Goal: Check status: Check status

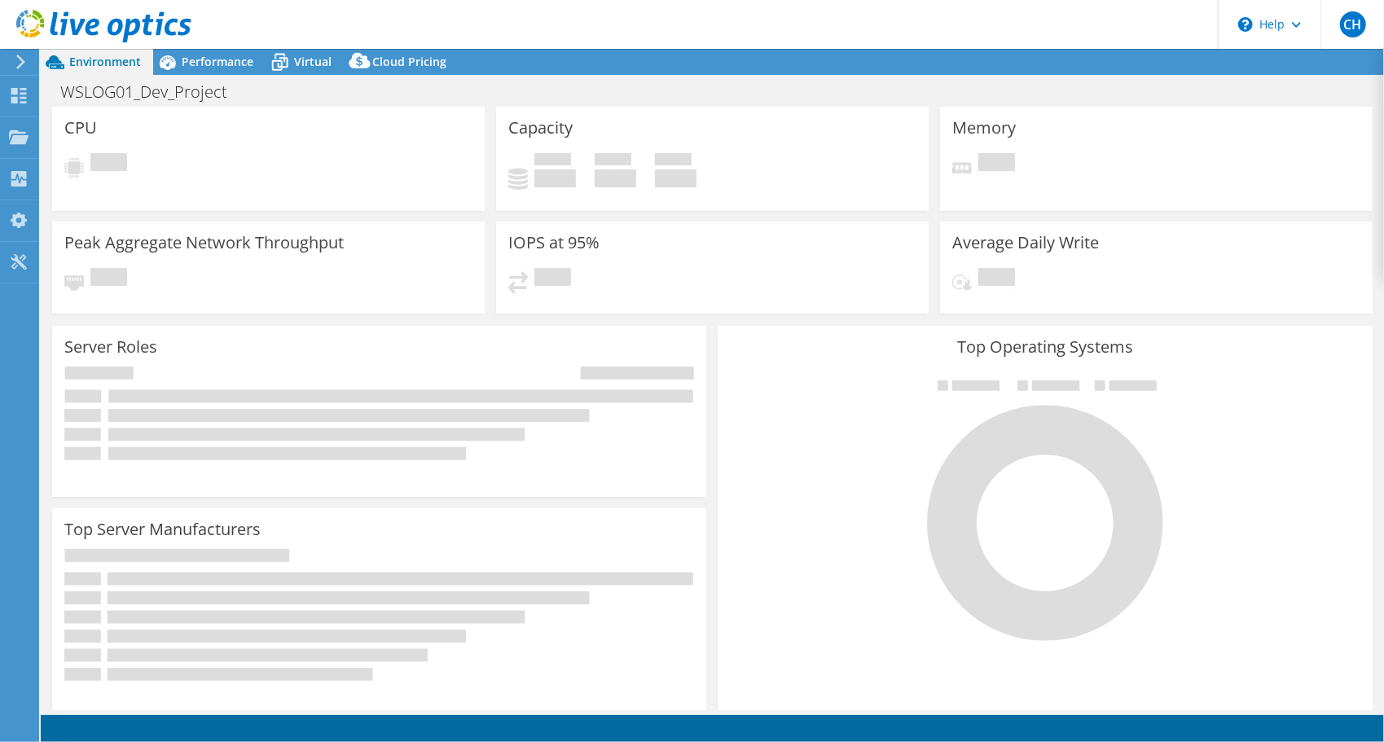
select select "USD"
select select "EULondon"
select select "GBP"
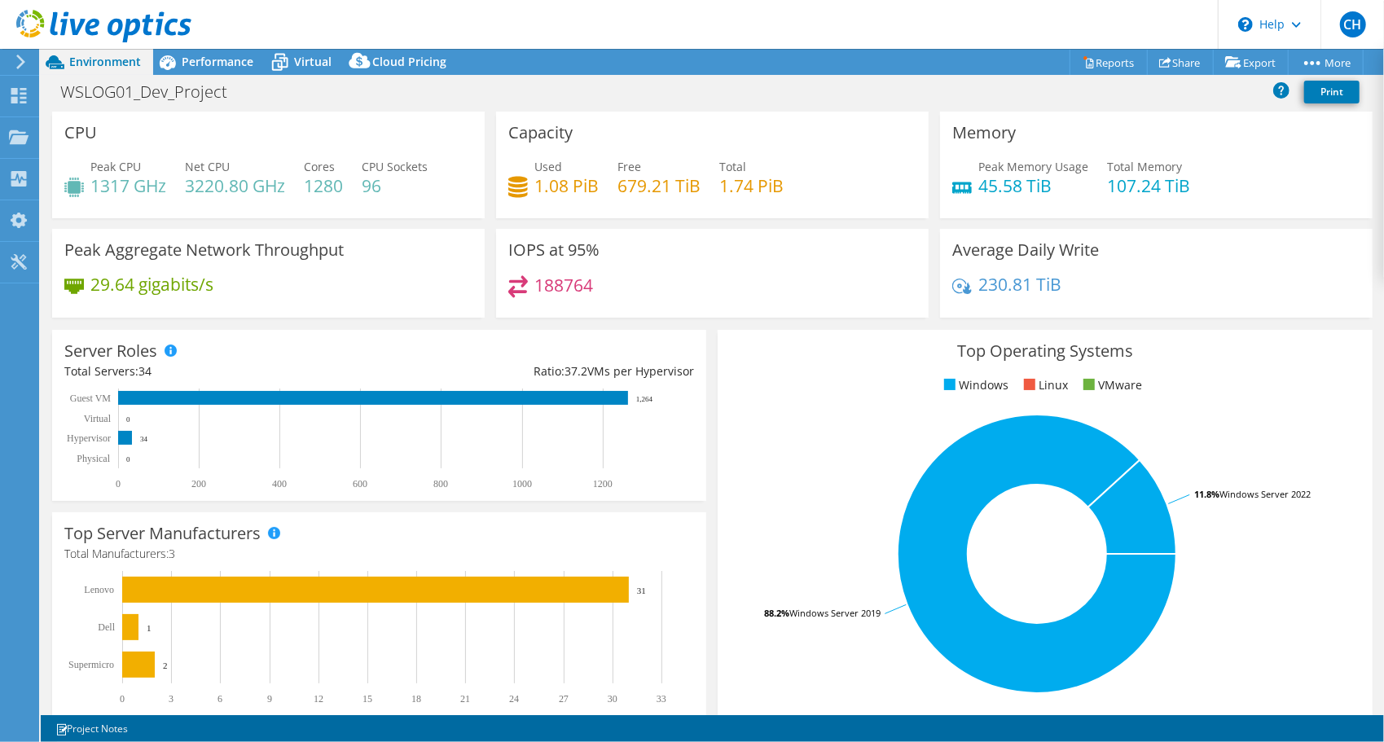
click at [16, 65] on icon at bounding box center [21, 62] width 12 height 15
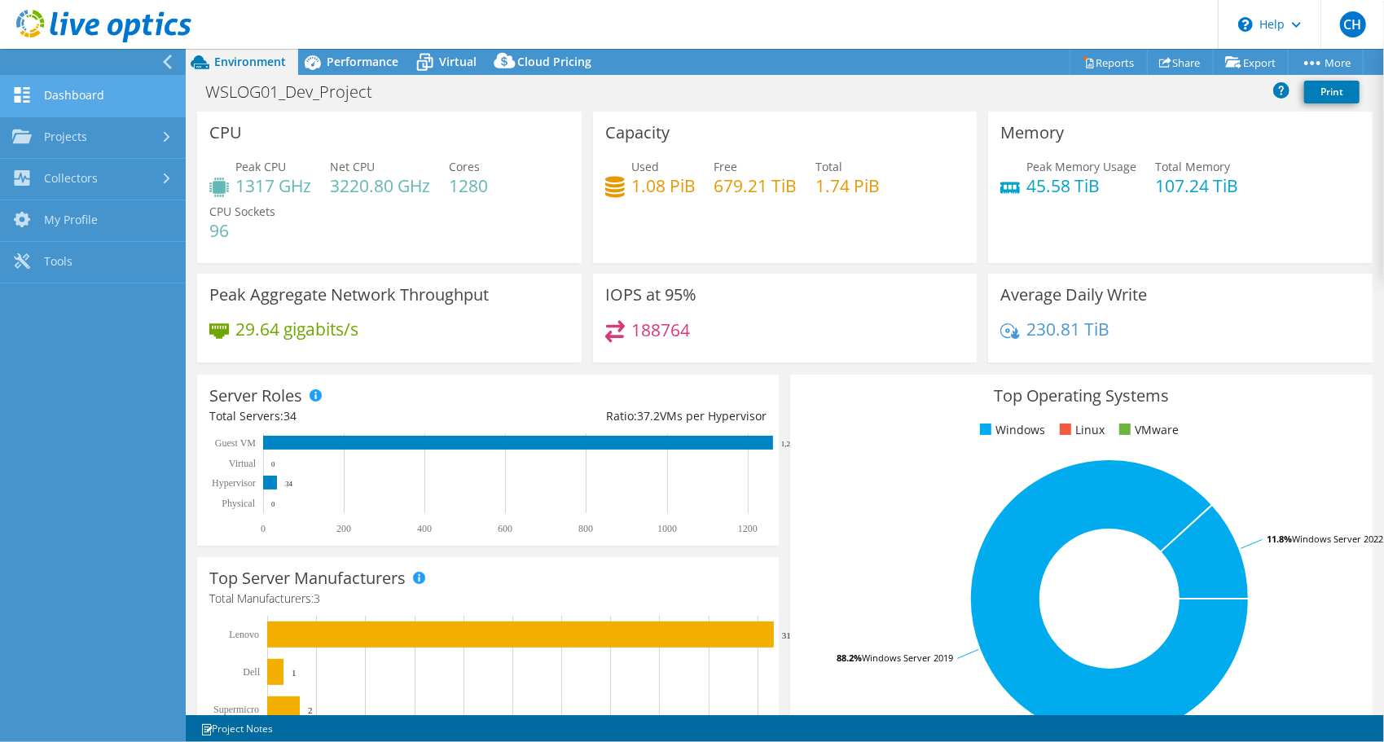
click at [73, 96] on link "Dashboard" at bounding box center [93, 97] width 186 height 42
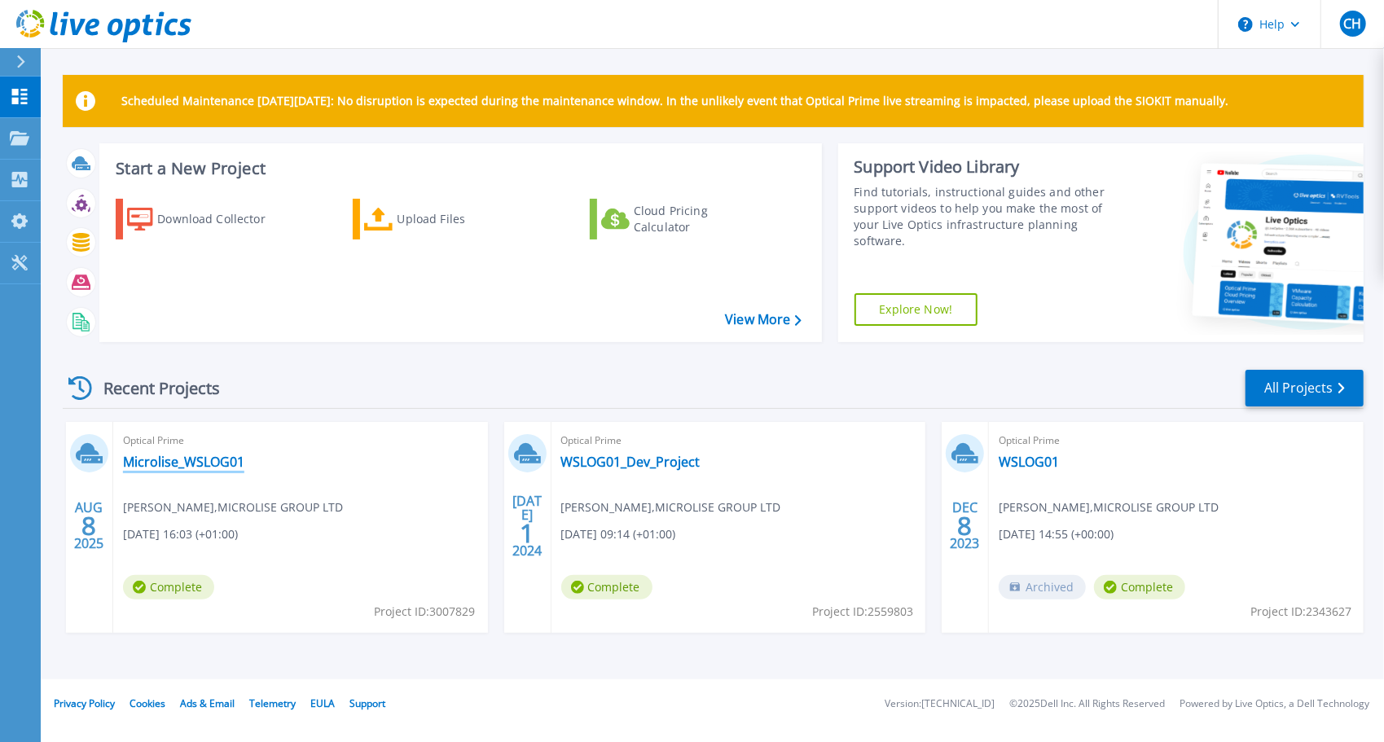
click at [156, 462] on link "Microlise_WSLOG01" at bounding box center [183, 462] width 121 height 16
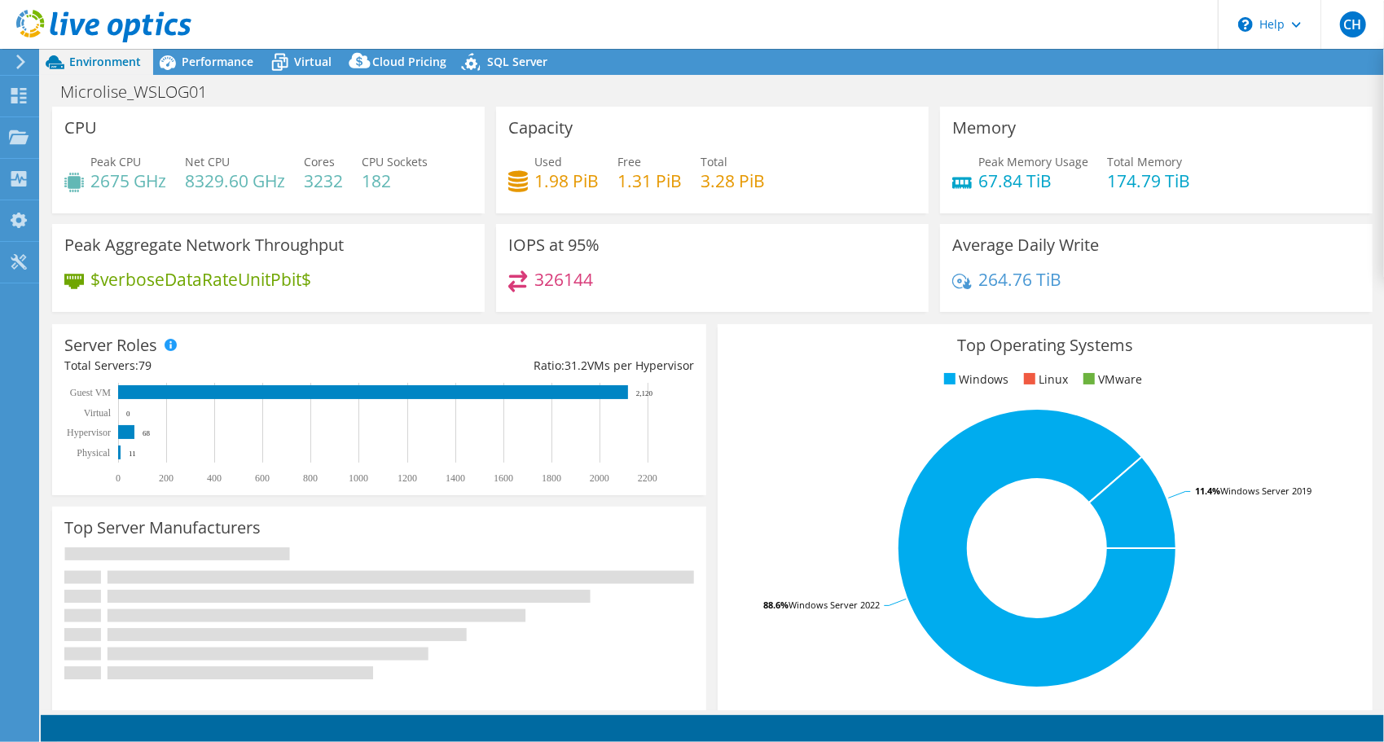
select select "EULondon"
select select "GBP"
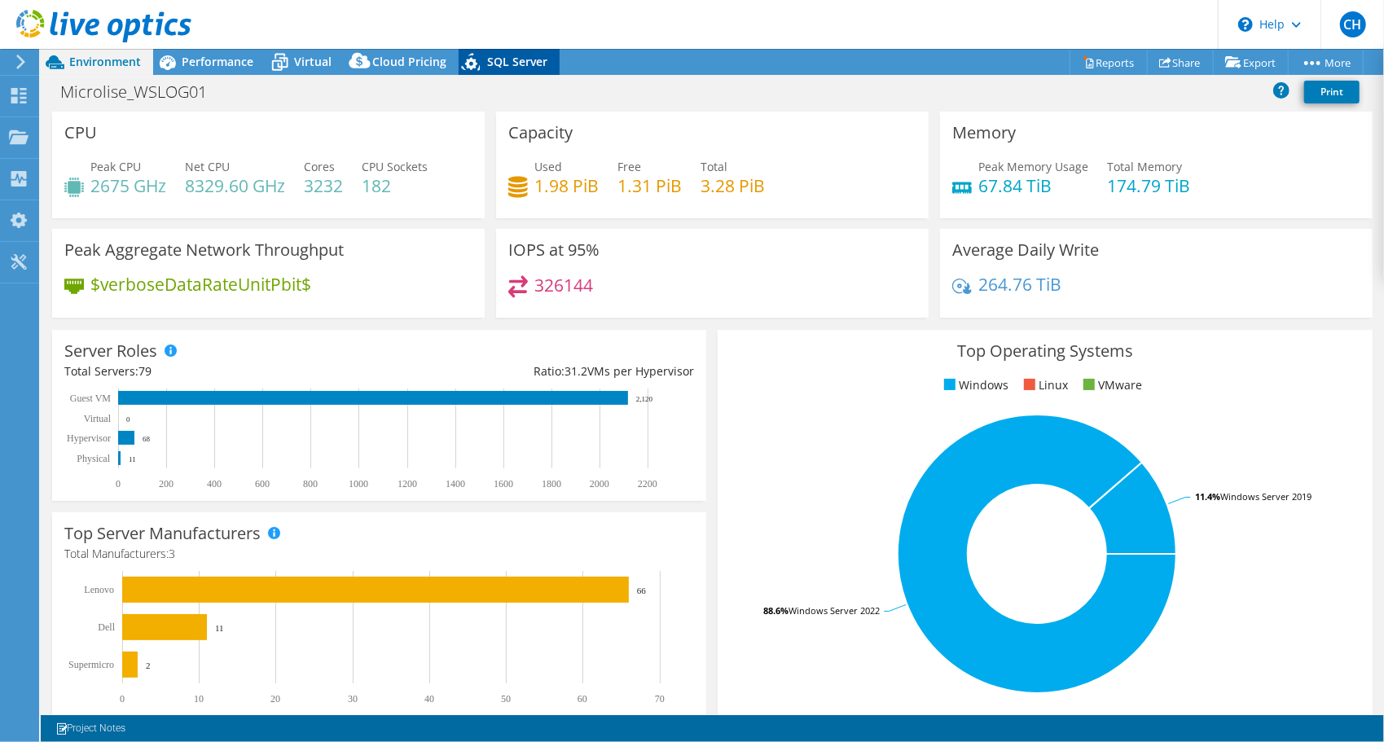
click at [510, 59] on span "SQL Server" at bounding box center [517, 61] width 60 height 15
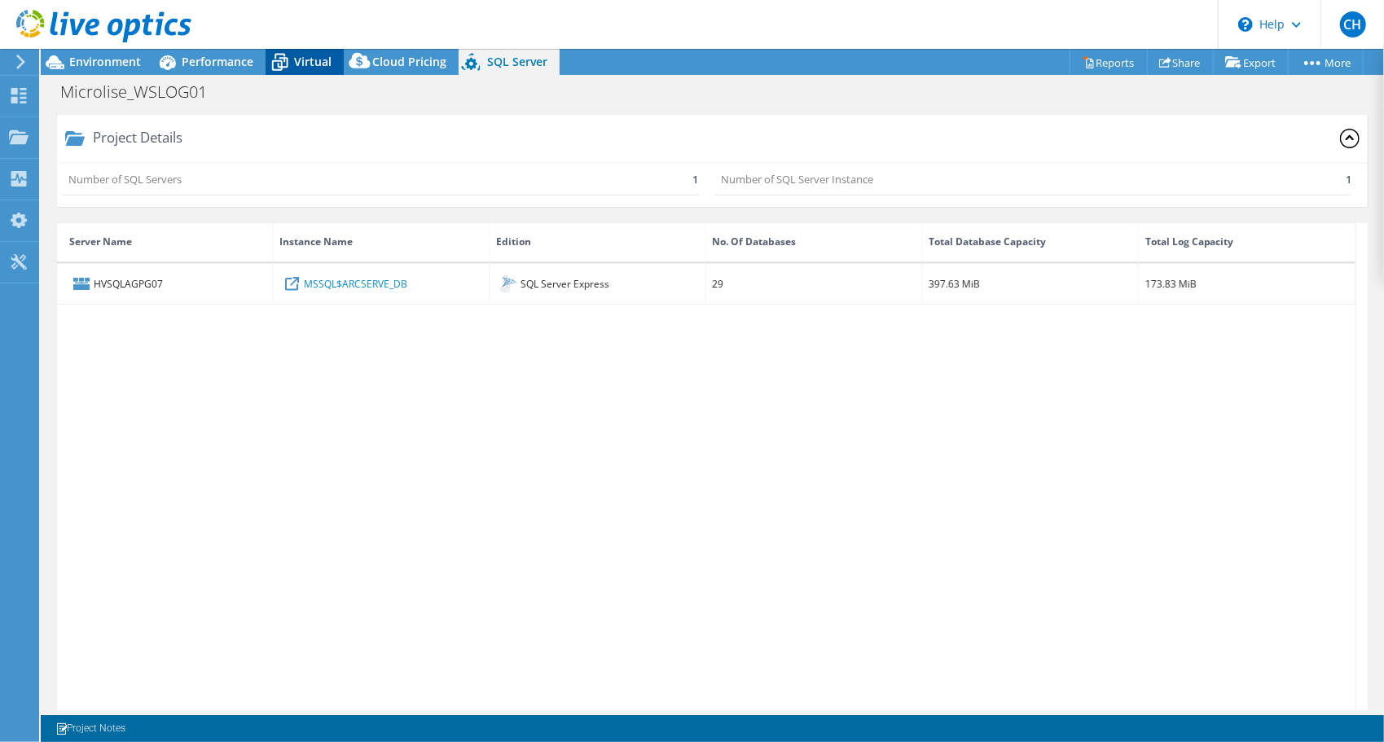
click at [294, 65] on span "Virtual" at bounding box center [312, 61] width 37 height 15
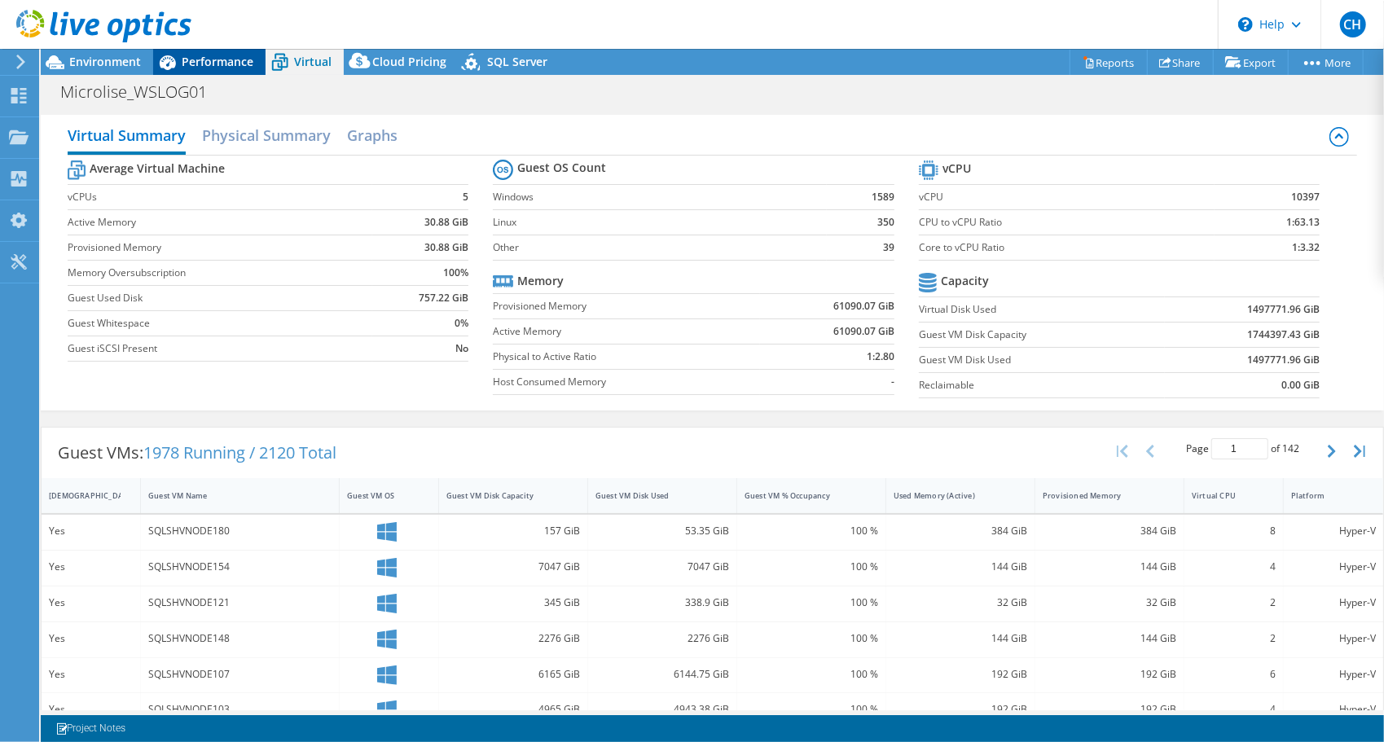
click at [206, 62] on span "Performance" at bounding box center [218, 61] width 72 height 15
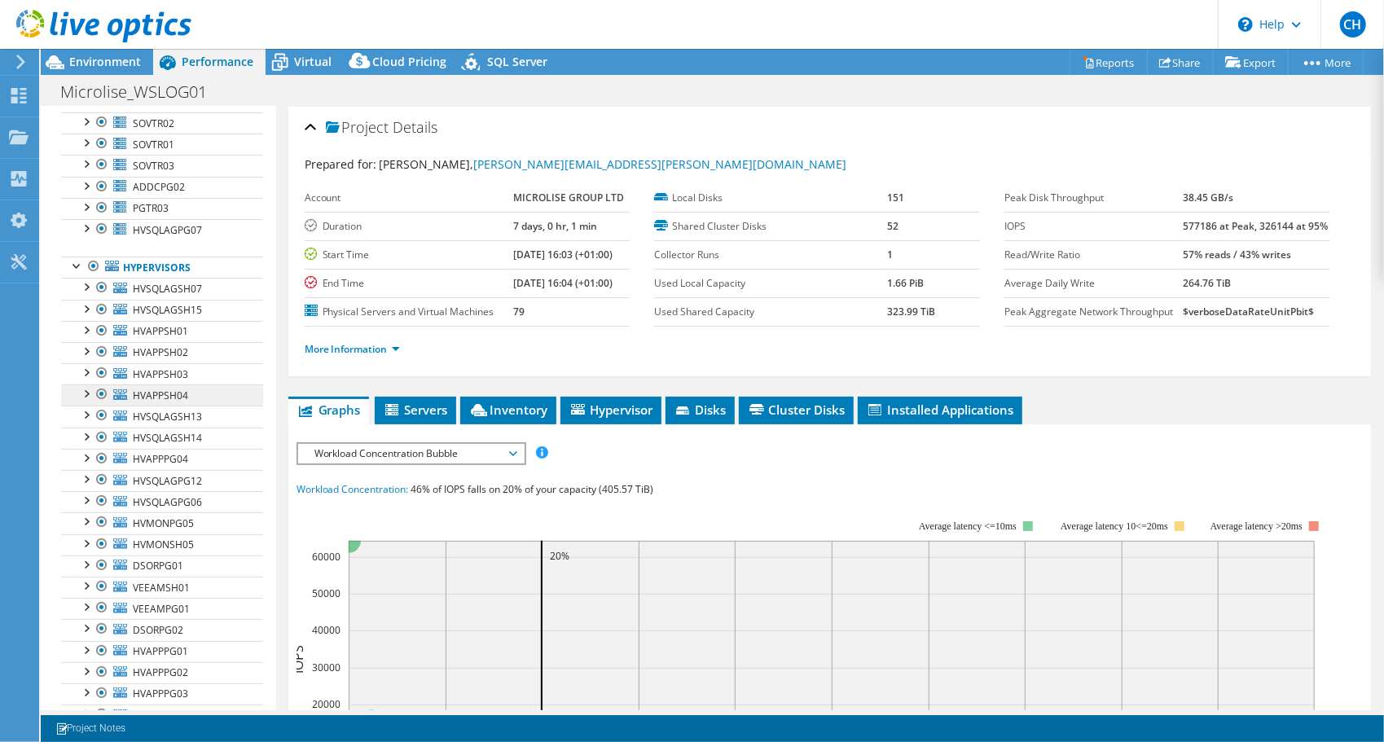
scroll to position [244, 0]
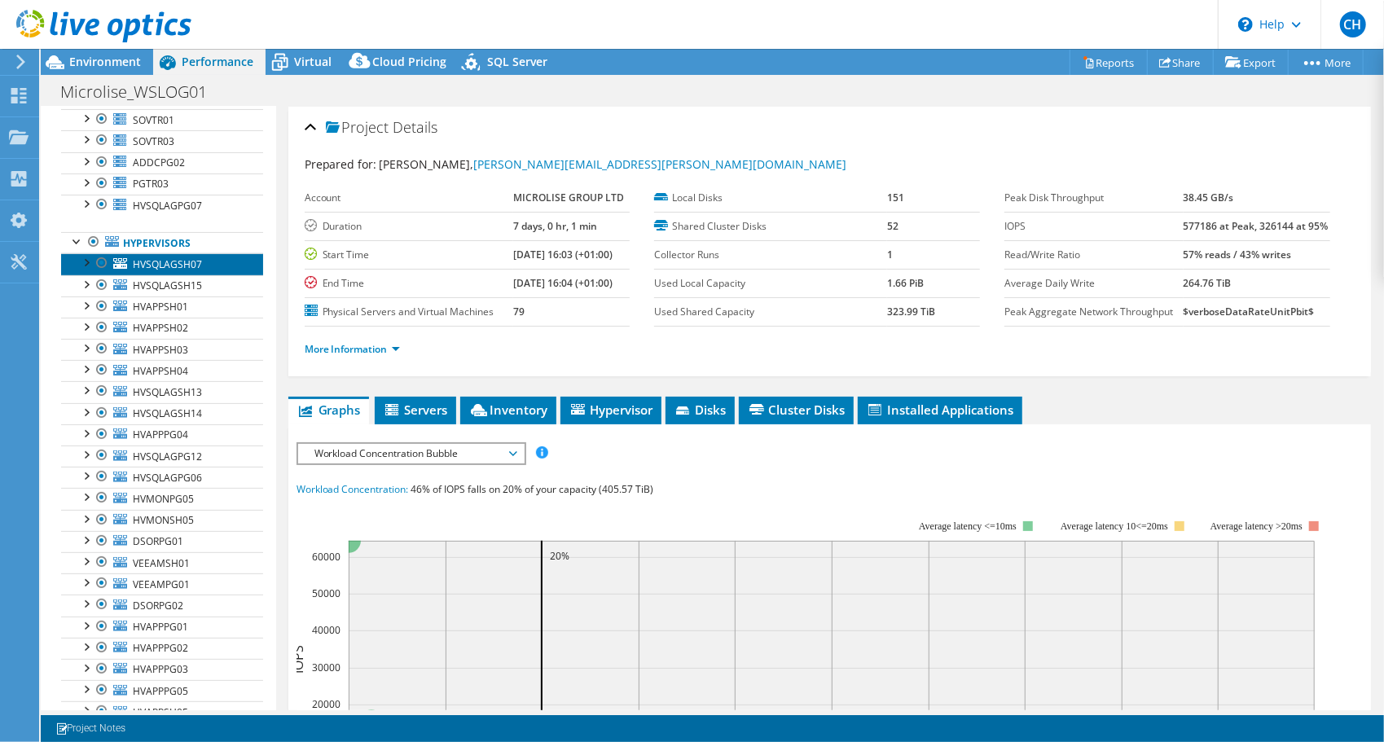
click at [153, 260] on span "HVSQLAGSH07" at bounding box center [167, 264] width 69 height 14
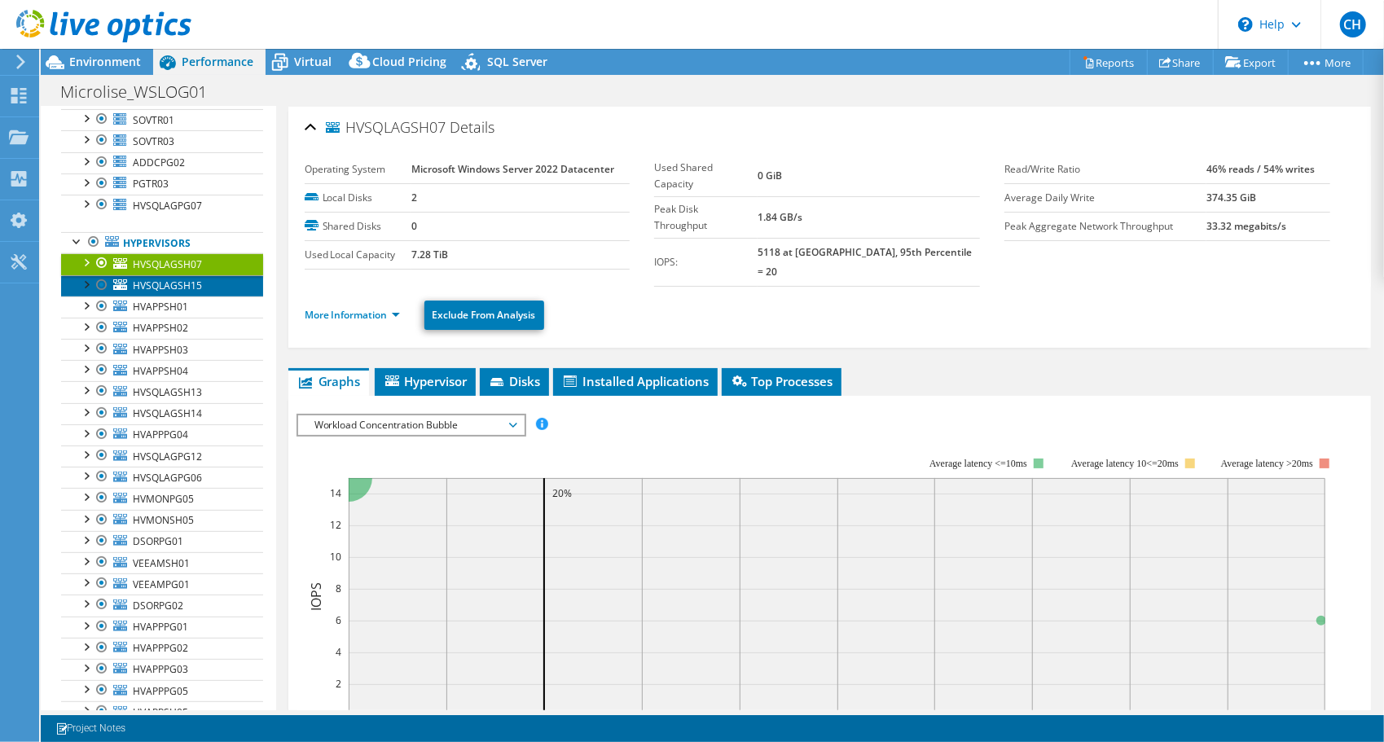
click at [153, 279] on span "HVSQLAGSH15" at bounding box center [167, 286] width 69 height 14
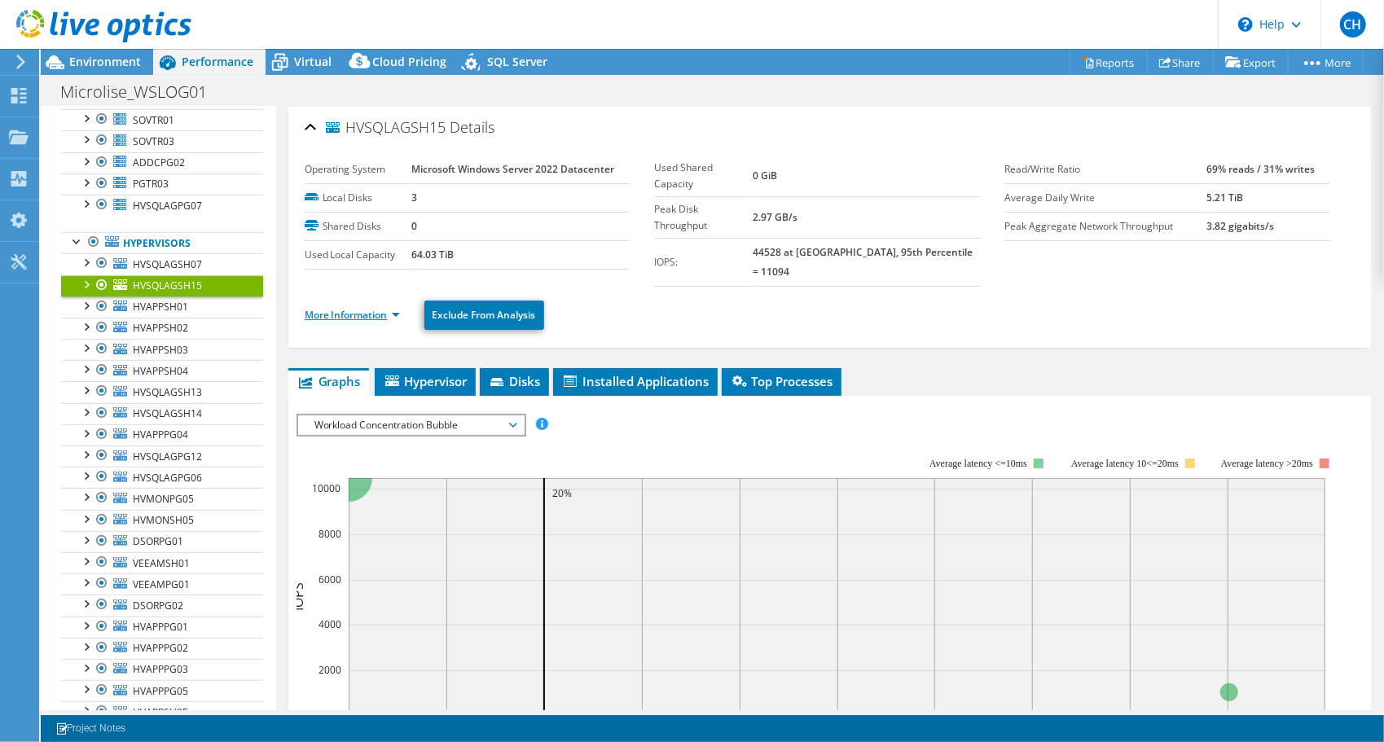
click at [354, 308] on link "More Information" at bounding box center [352, 315] width 95 height 14
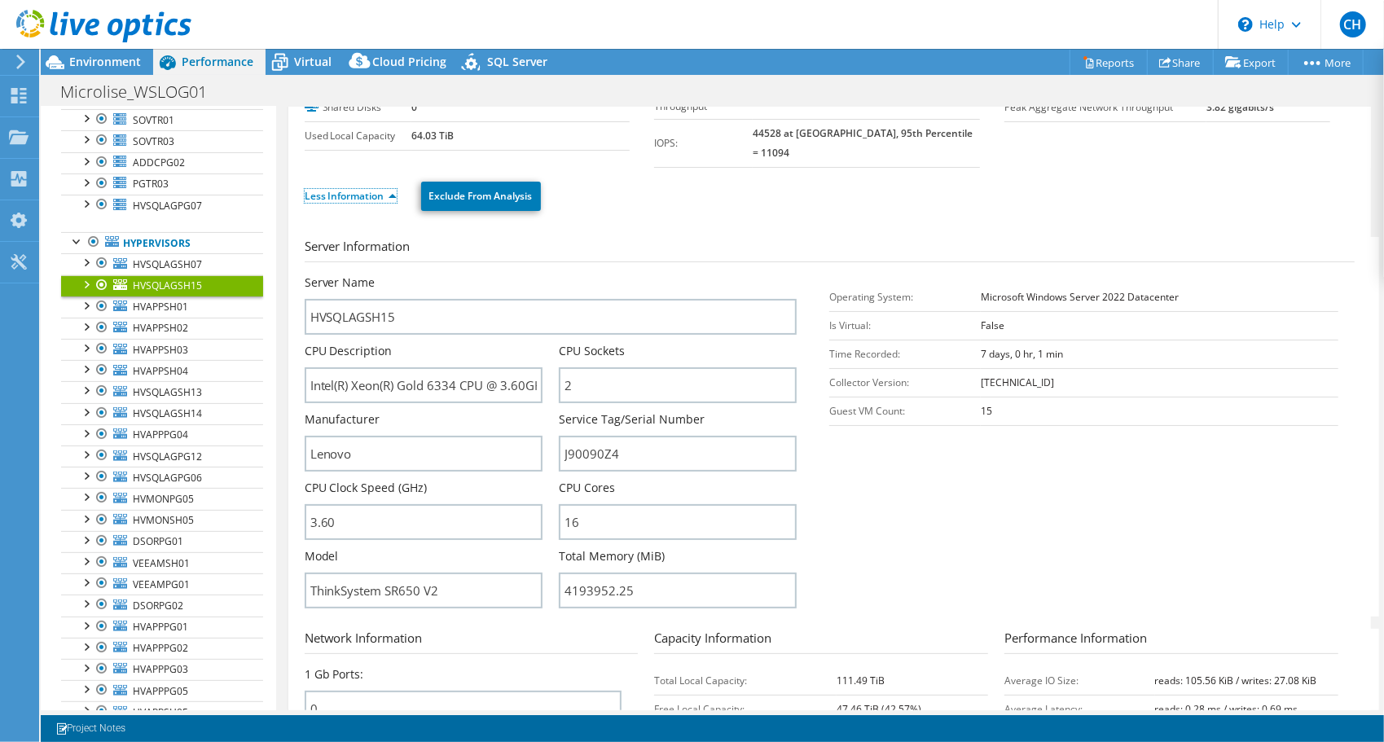
scroll to position [0, 0]
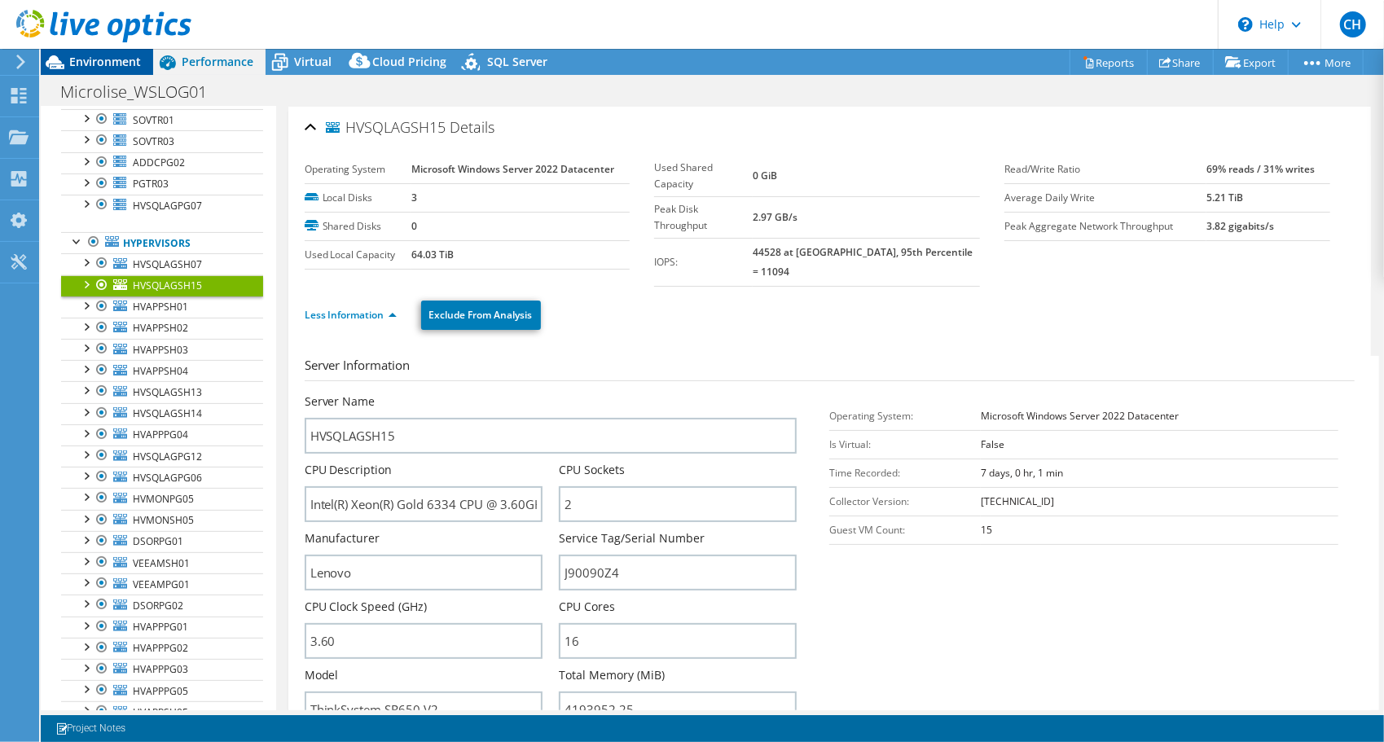
click at [108, 65] on span "Environment" at bounding box center [105, 61] width 72 height 15
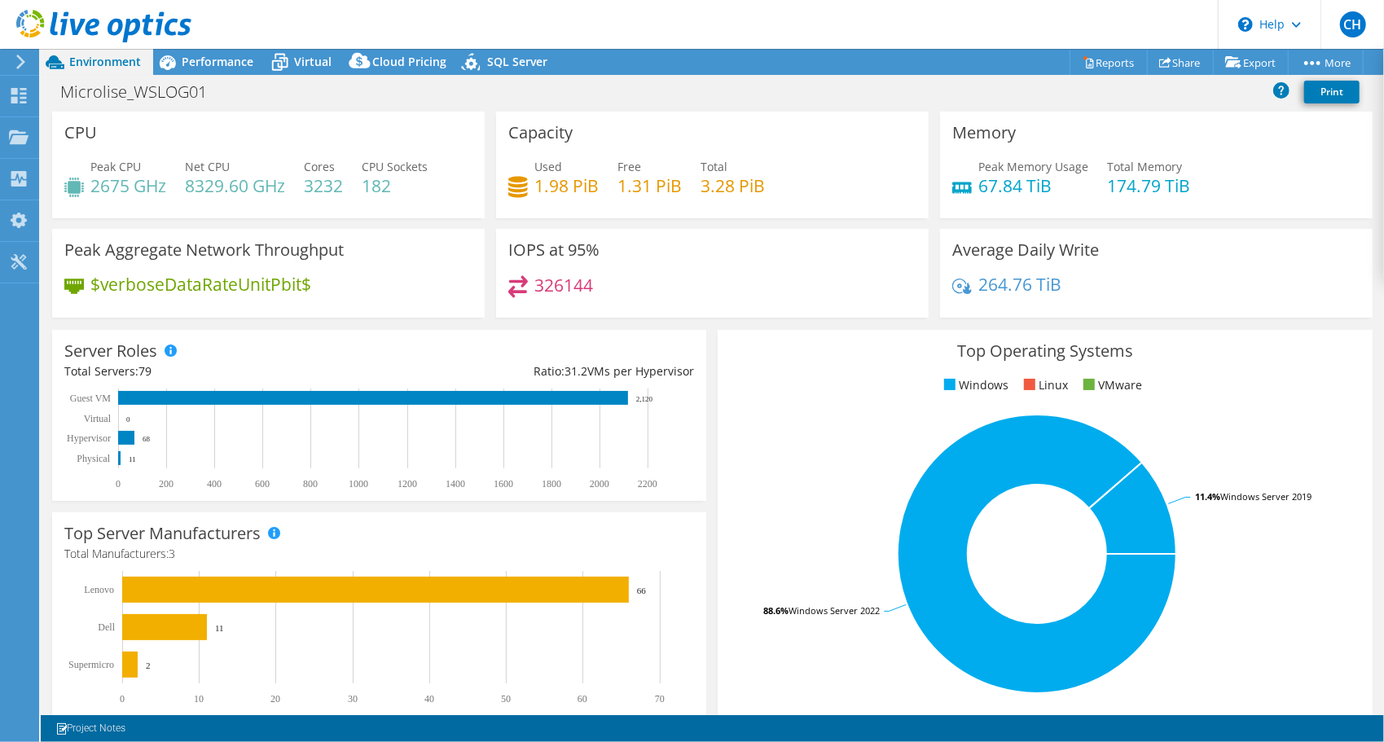
click at [953, 287] on icon at bounding box center [962, 286] width 20 height 15
click at [1002, 285] on h4 "264.76 TiB" at bounding box center [1019, 284] width 83 height 18
